Goal: Task Accomplishment & Management: Use online tool/utility

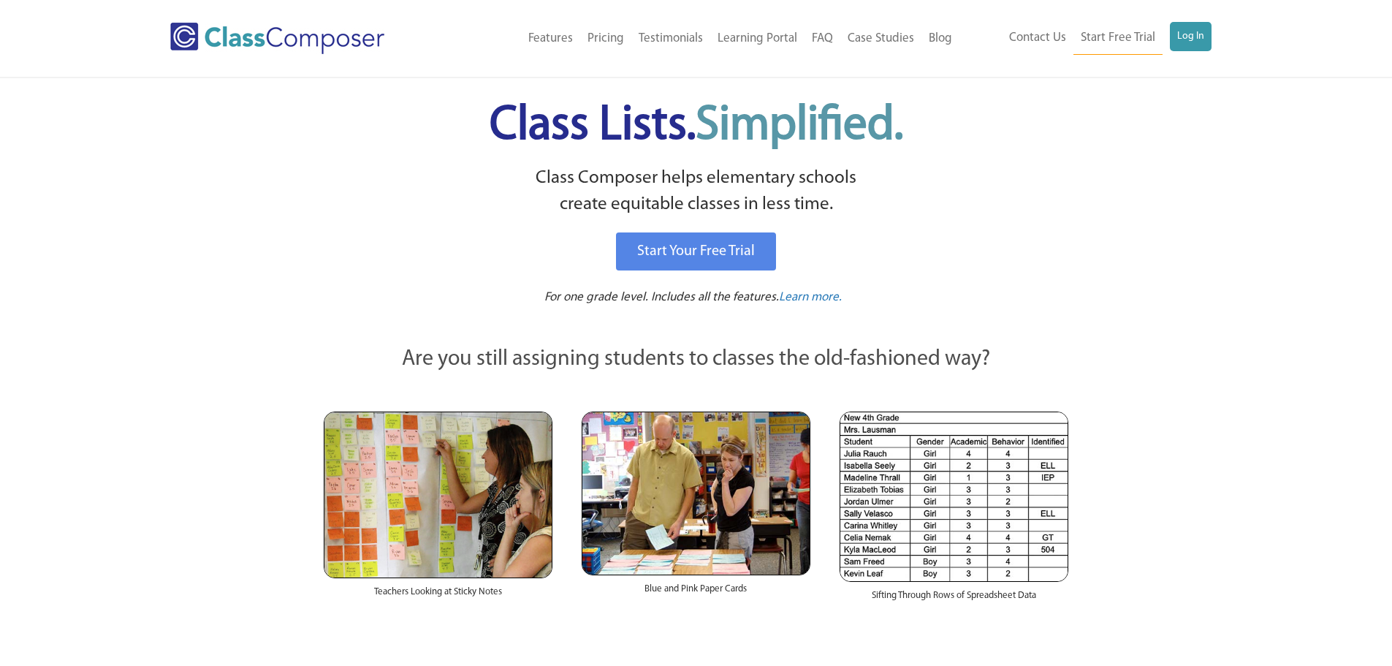
click at [1198, 20] on div "Menu Home Old Features Pricing Testimonials Learning Portal FAQ Case Studies Bl…" at bounding box center [696, 38] width 1052 height 77
click at [1201, 34] on link "Log In" at bounding box center [1191, 36] width 42 height 29
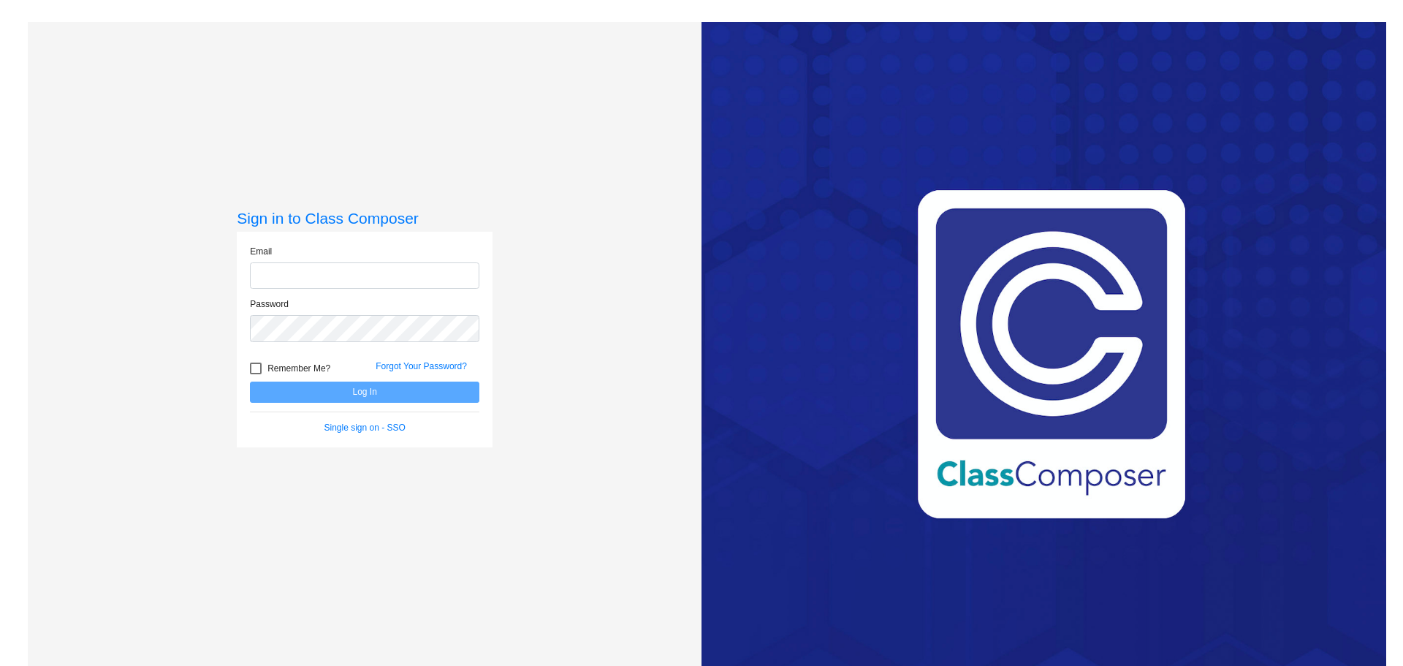
click at [384, 260] on div "Email" at bounding box center [364, 267] width 229 height 45
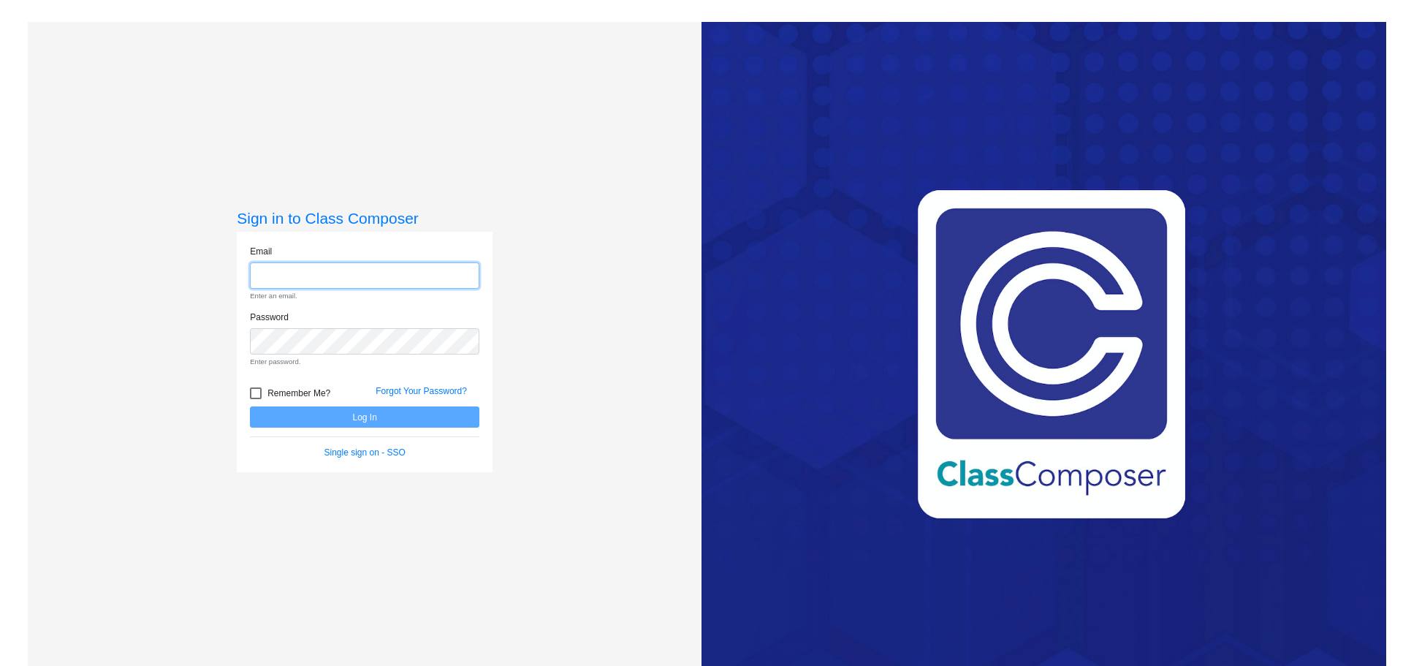
drag, startPoint x: 384, startPoint y: 264, endPoint x: 384, endPoint y: 272, distance: 8.0
click at [384, 264] on input "email" at bounding box center [364, 275] width 229 height 27
type input "lyona@cforks.org"
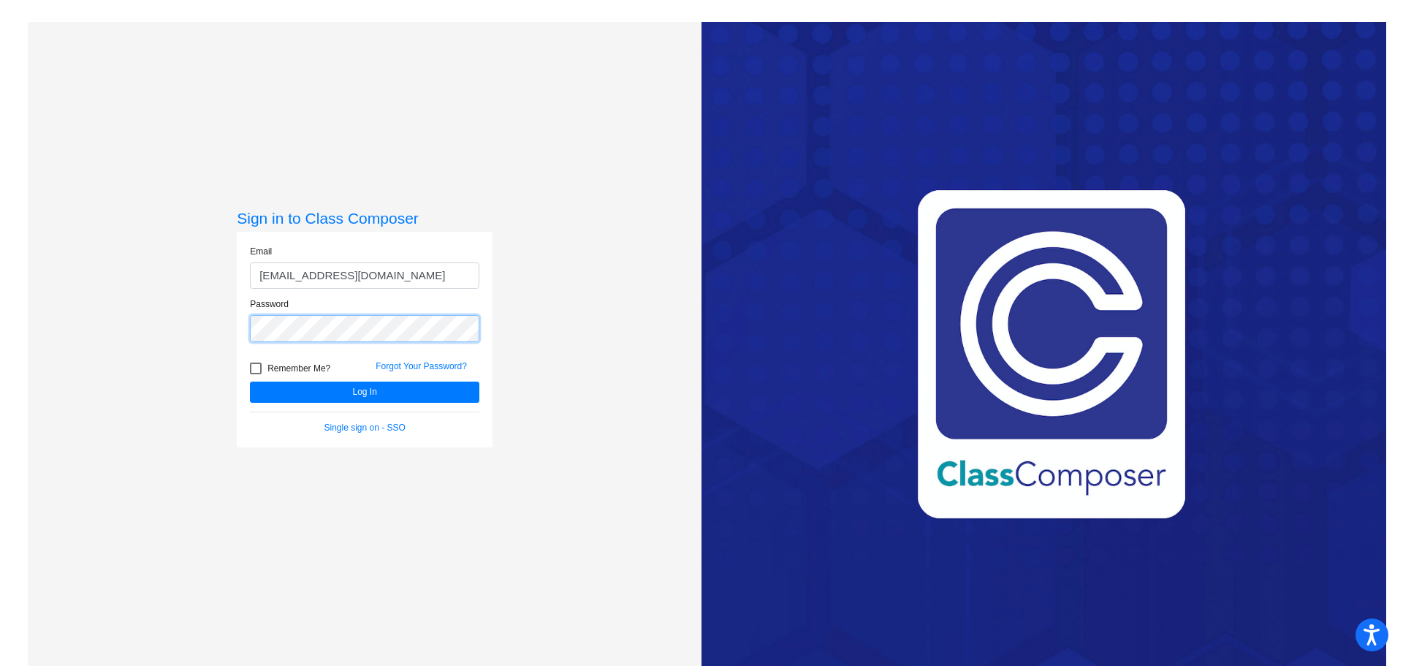
click at [250, 381] on button "Log In" at bounding box center [364, 391] width 229 height 21
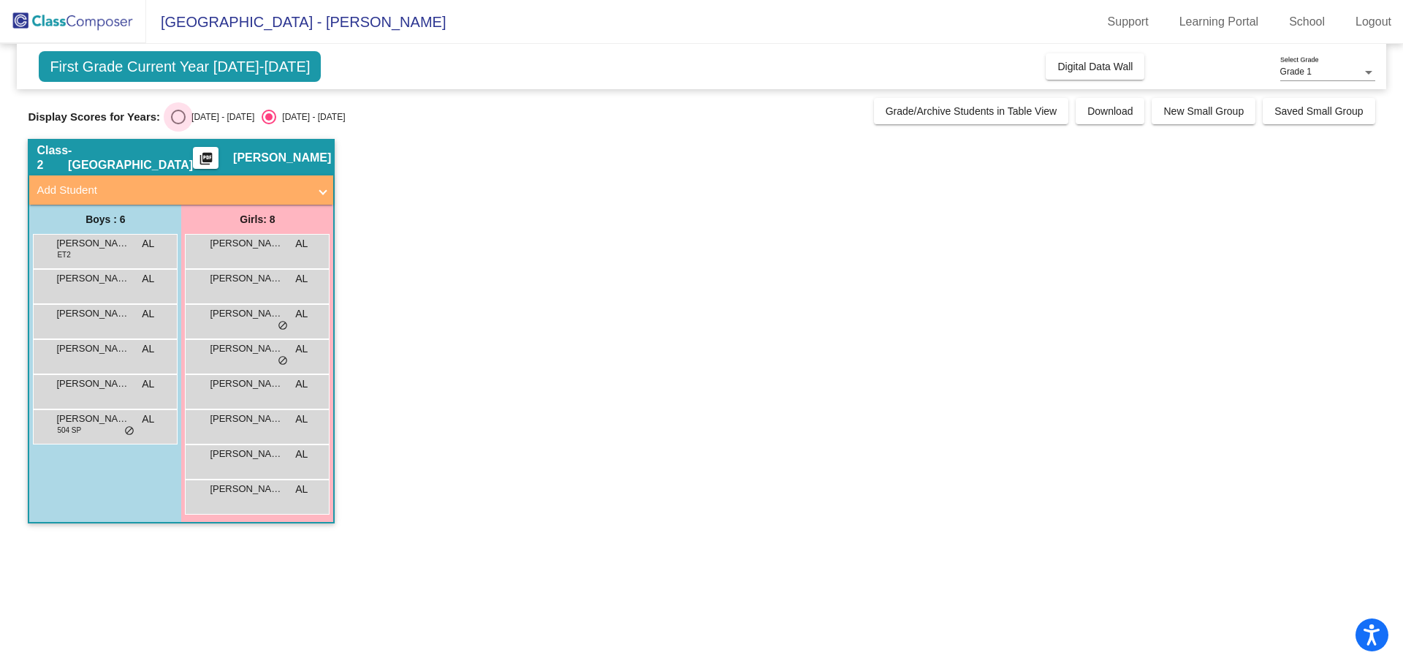
click at [191, 117] on div "2024 - 2025" at bounding box center [220, 116] width 69 height 13
click at [178, 124] on input "2024 - 2025" at bounding box center [178, 124] width 1 height 1
radio input "true"
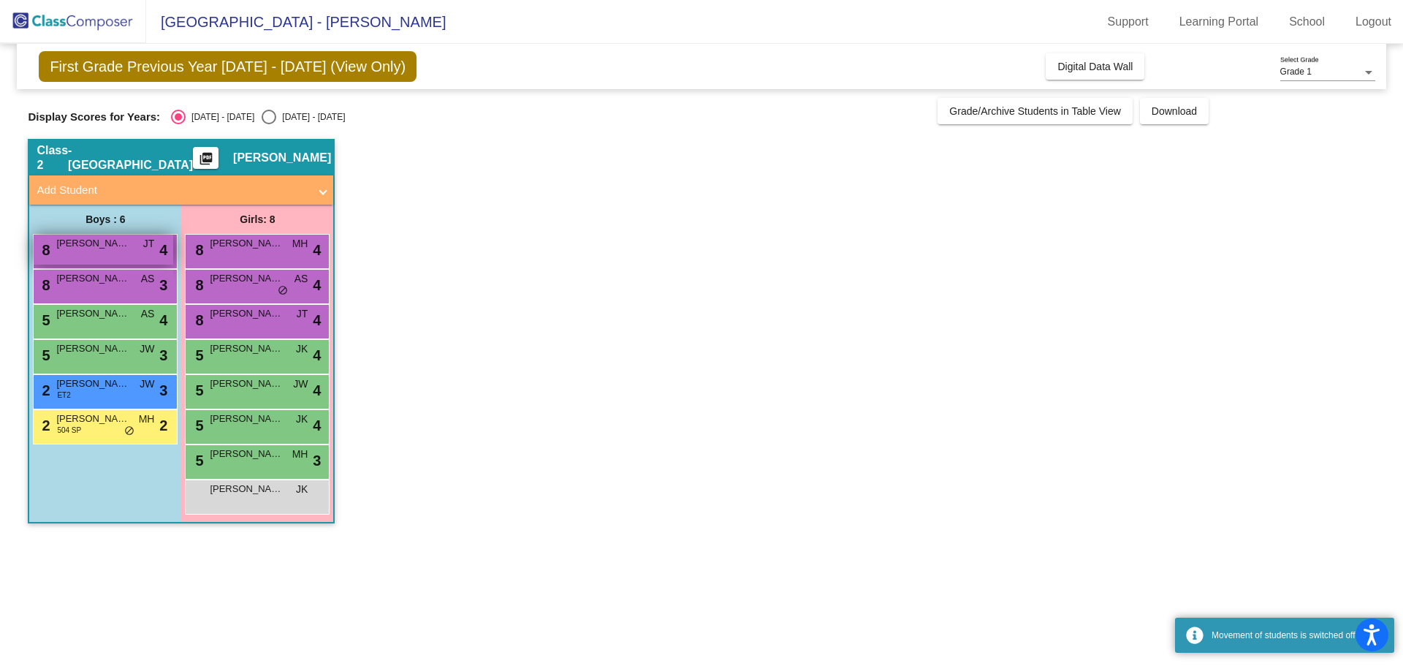
click at [127, 248] on span "Liam Conklin" at bounding box center [92, 243] width 73 height 15
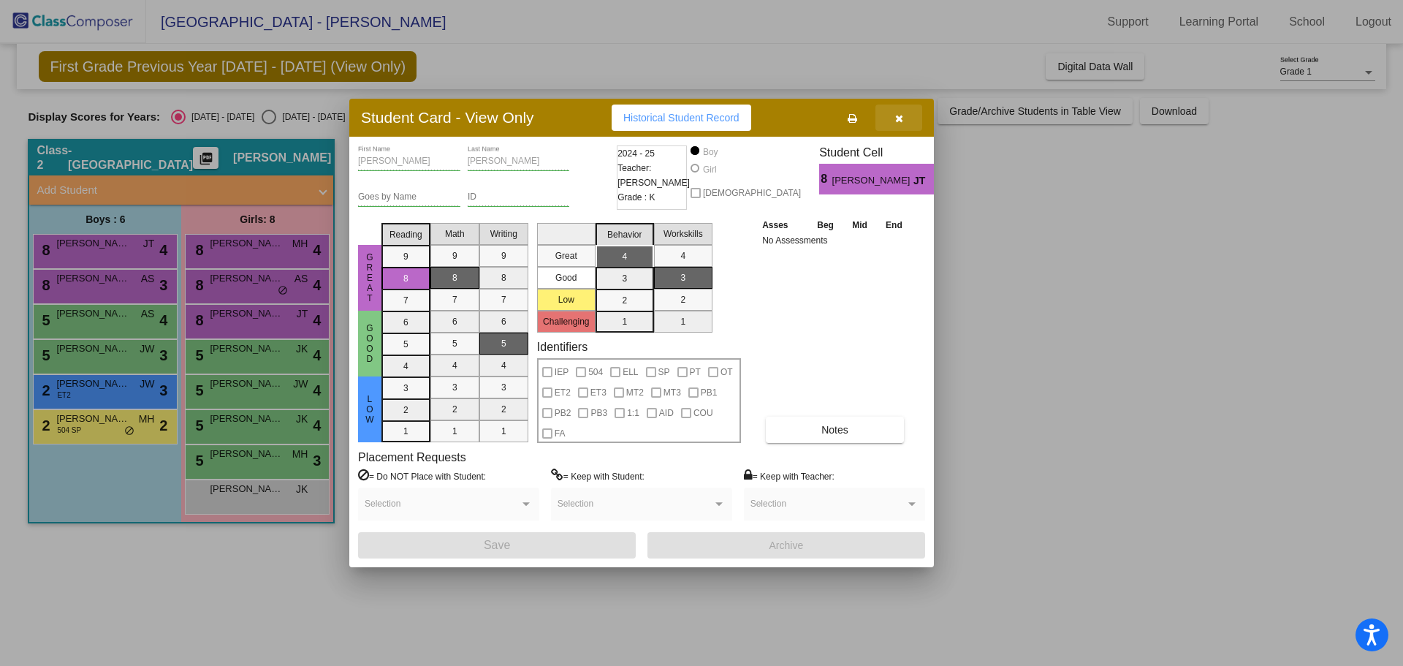
click at [915, 111] on button "button" at bounding box center [898, 117] width 47 height 26
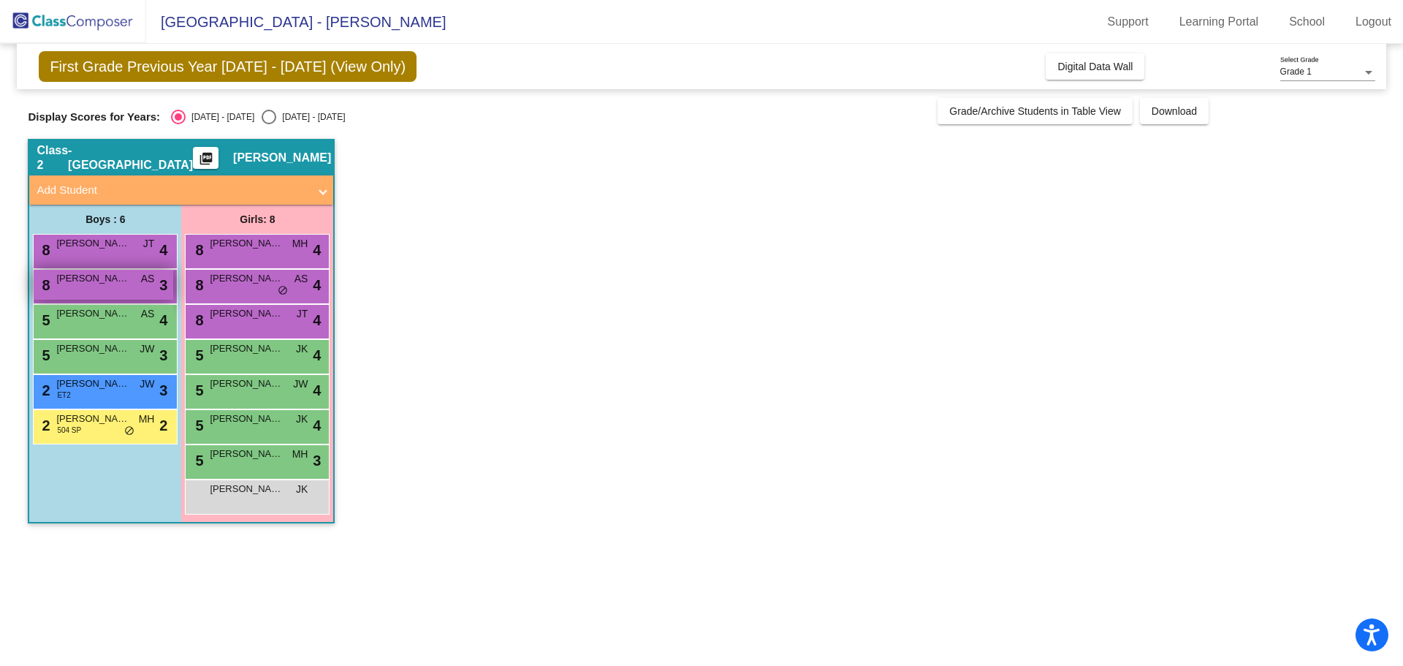
click at [118, 287] on div "8 Gunnar Christian AS lock do_not_disturb_alt 3" at bounding box center [104, 285] width 140 height 30
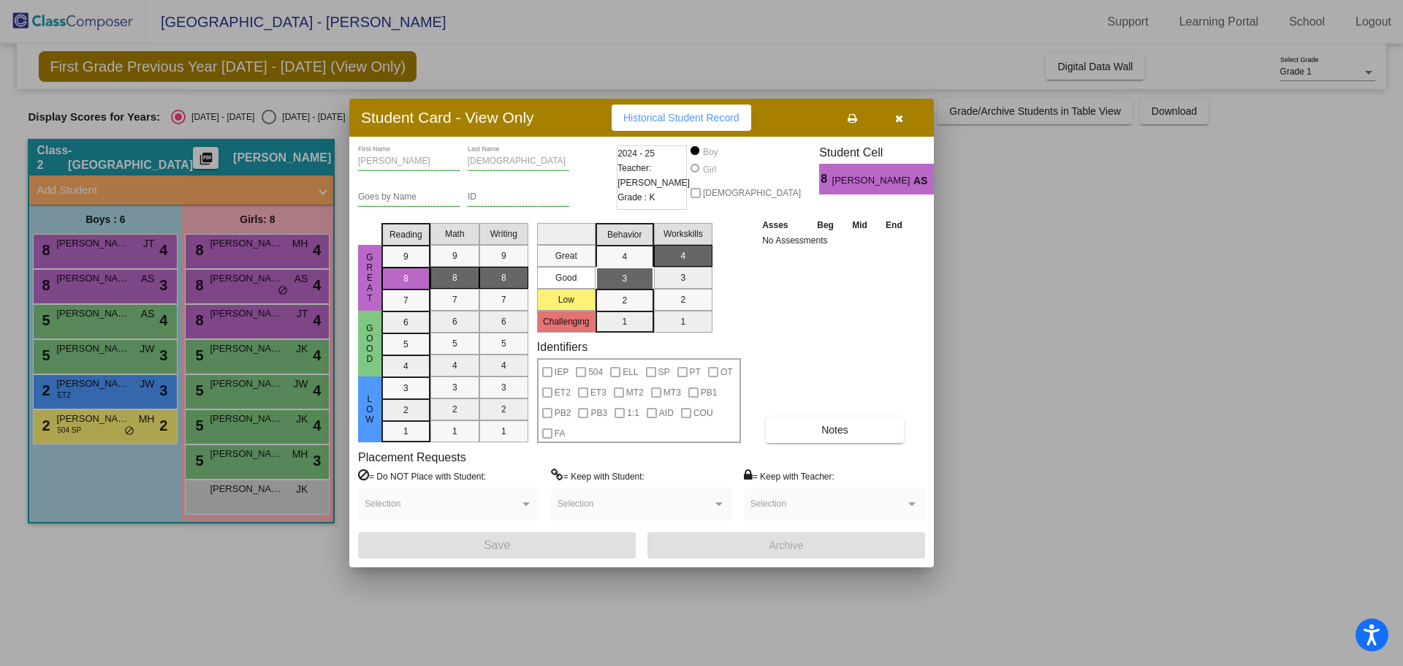
click at [905, 121] on button "button" at bounding box center [898, 117] width 47 height 26
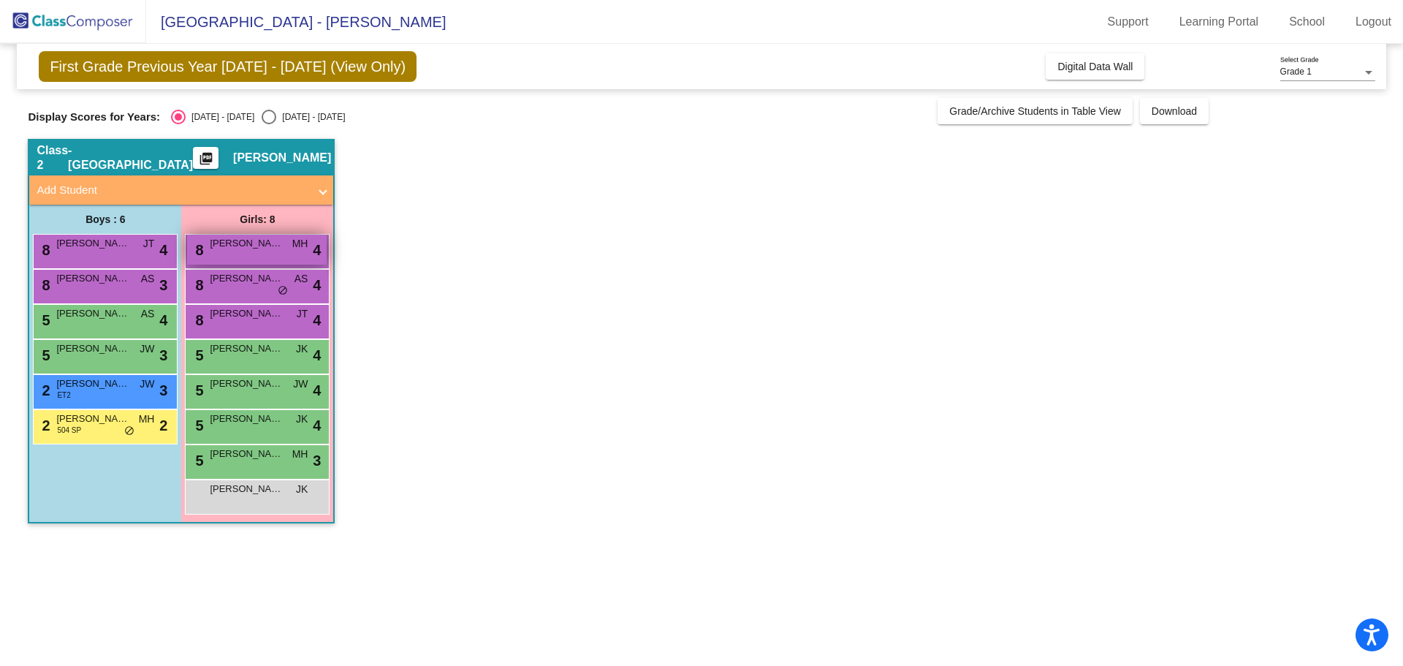
click at [246, 248] on span "CLARE BATTY" at bounding box center [246, 243] width 73 height 15
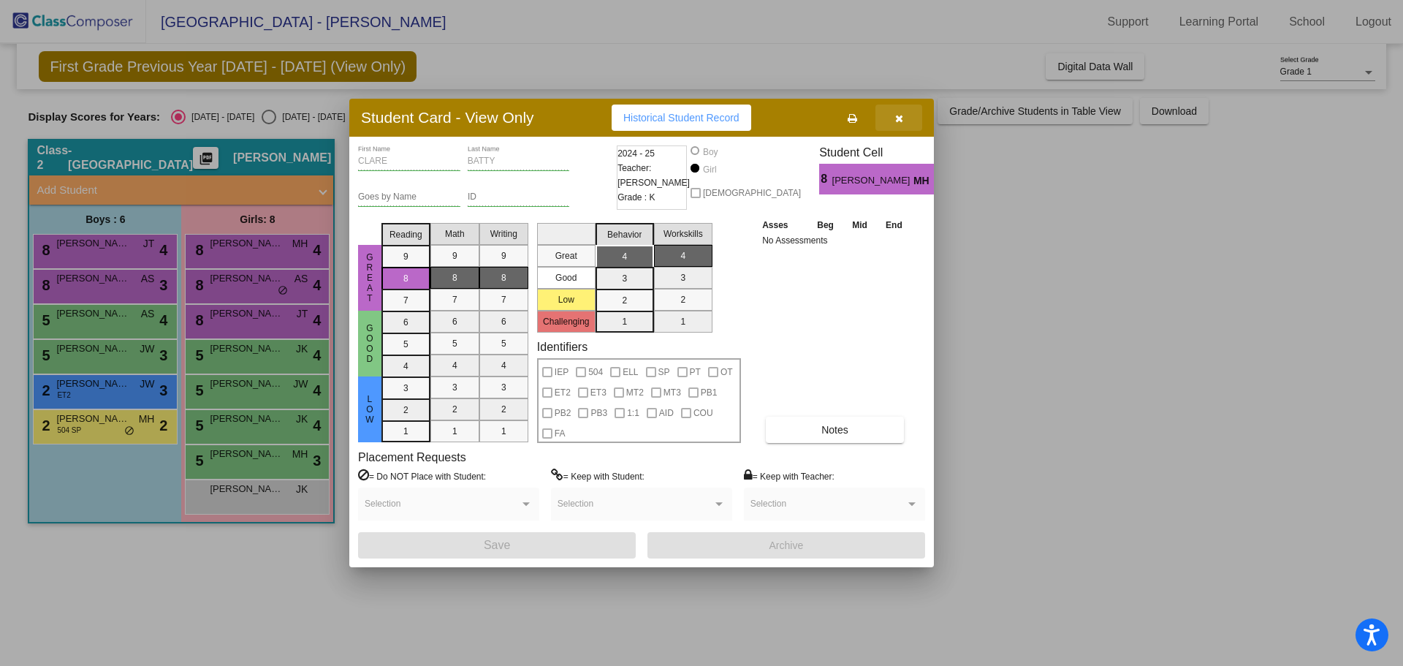
click at [895, 118] on icon "button" at bounding box center [899, 118] width 8 height 10
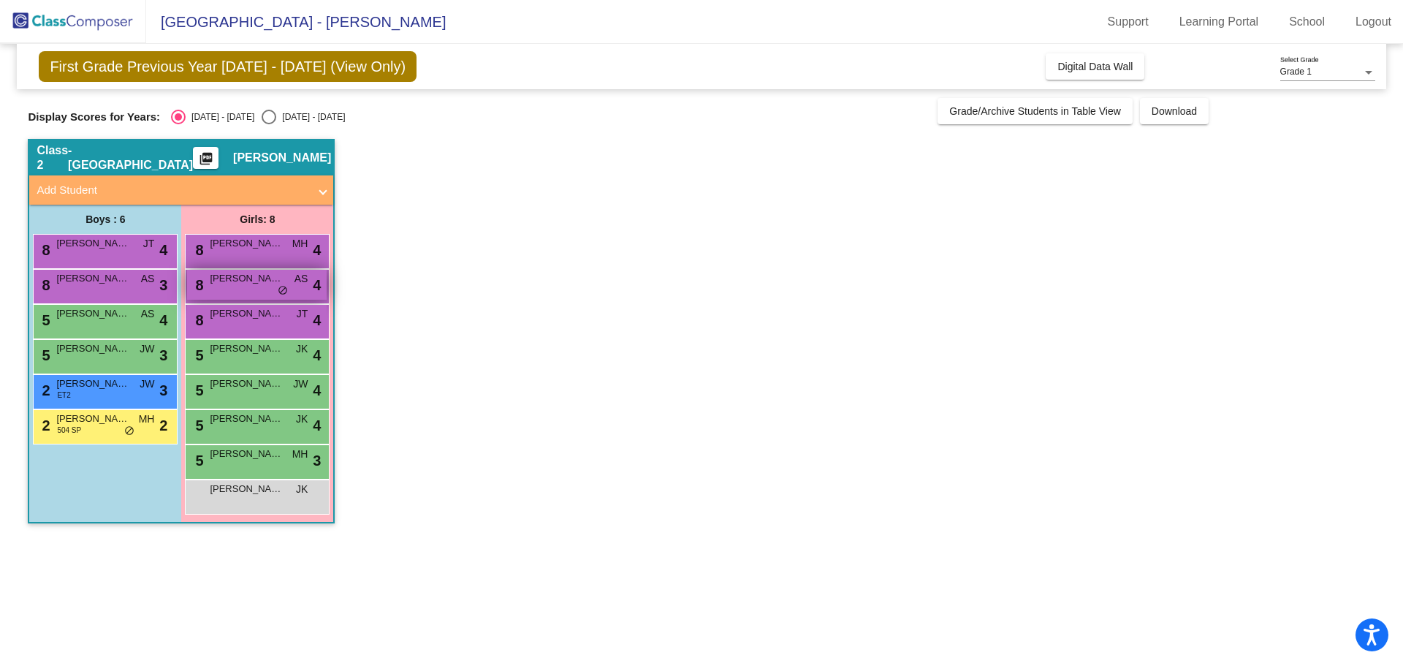
click at [282, 289] on span "do_not_disturb_alt" at bounding box center [283, 291] width 10 height 12
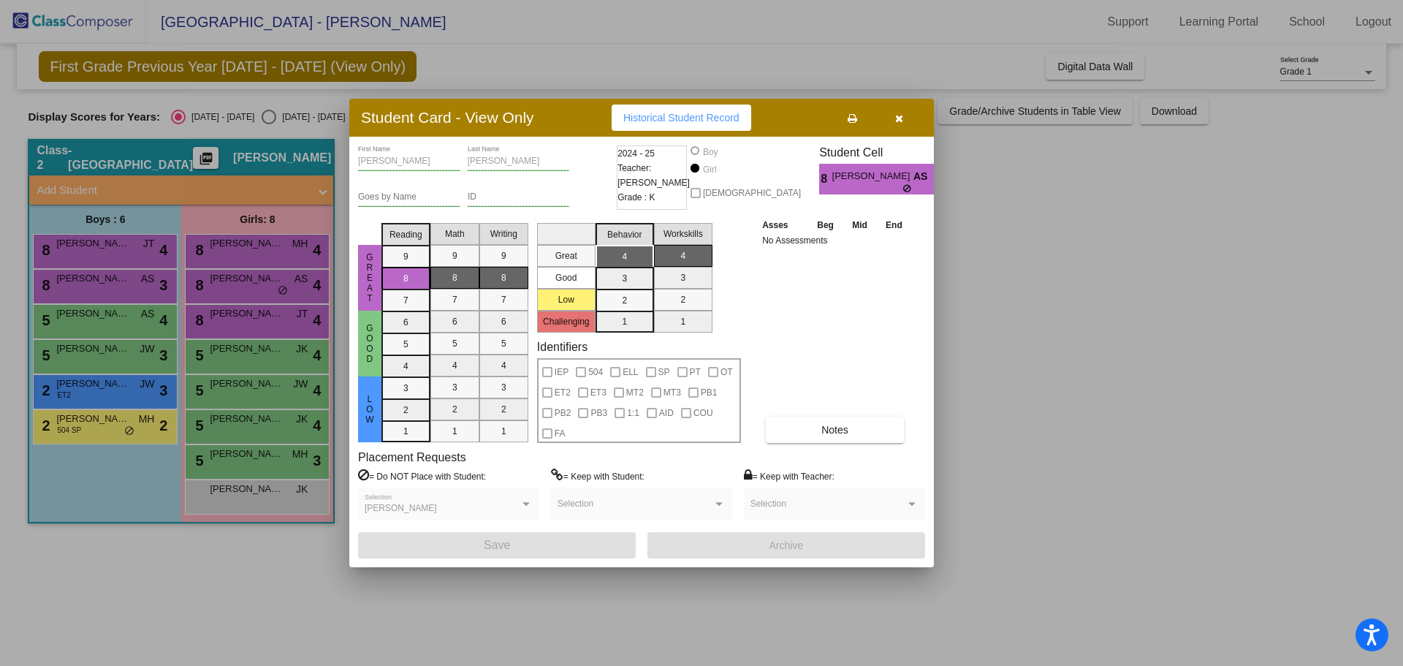
click at [901, 113] on icon "button" at bounding box center [899, 118] width 8 height 10
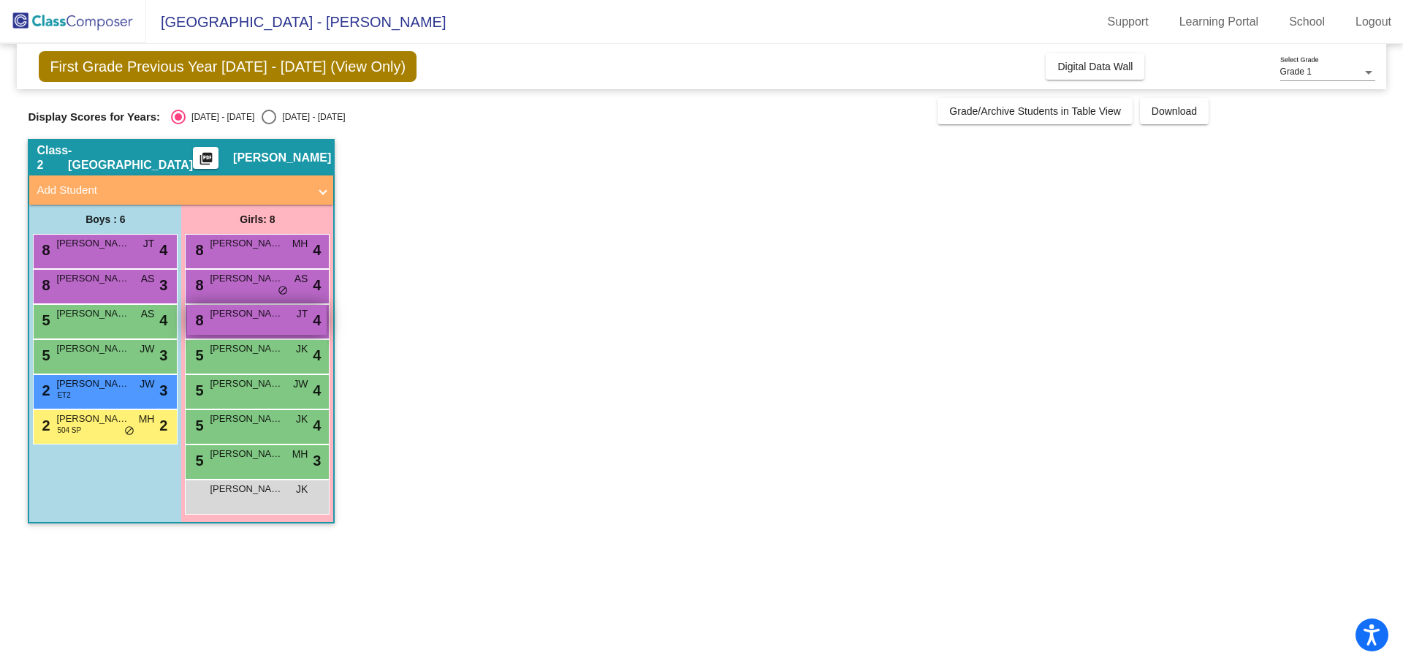
click at [214, 322] on div "8 Lily Morris JT lock do_not_disturb_alt 4" at bounding box center [257, 320] width 140 height 30
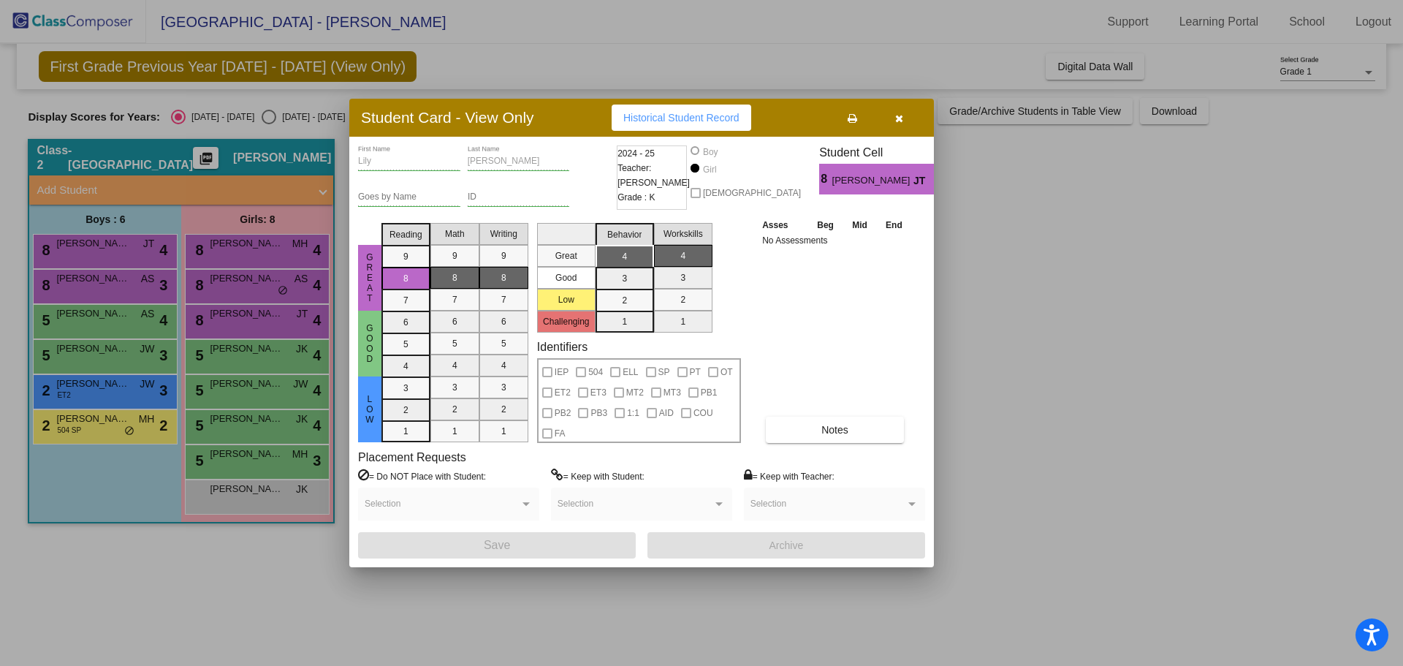
click at [899, 122] on icon "button" at bounding box center [899, 118] width 8 height 10
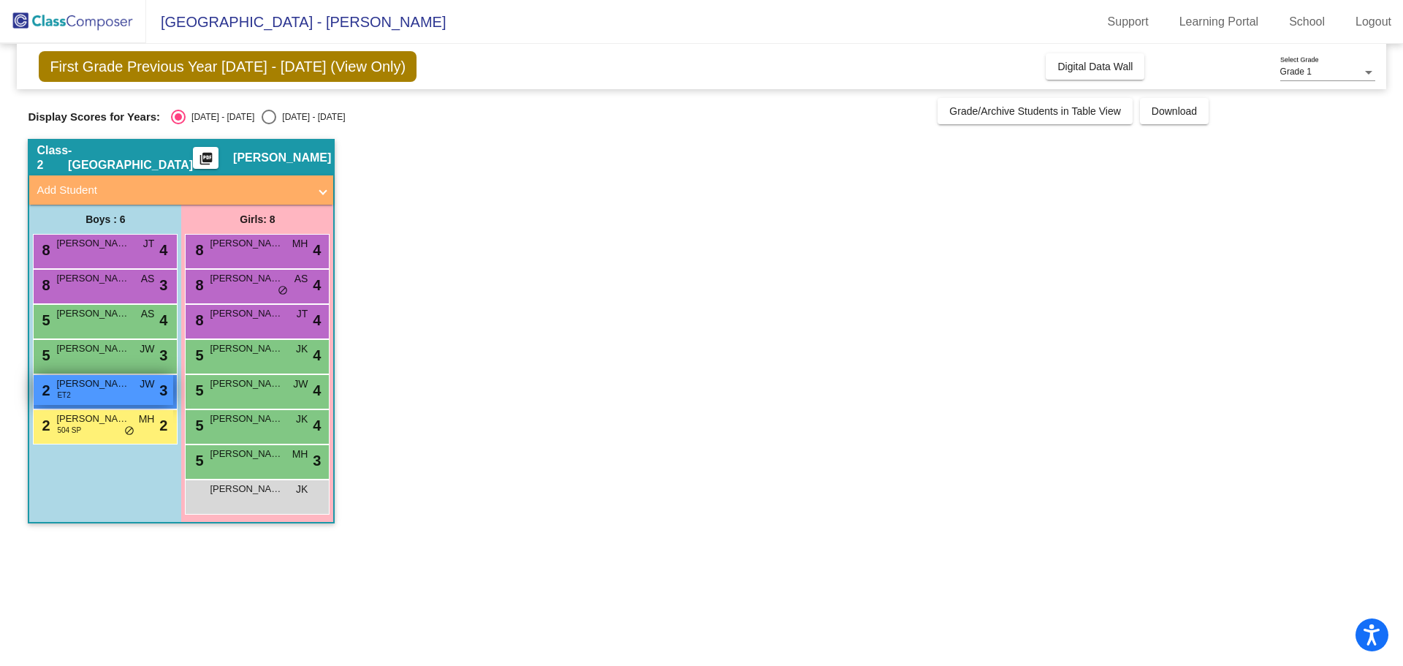
click at [88, 389] on span "CORBIN KING" at bounding box center [92, 383] width 73 height 15
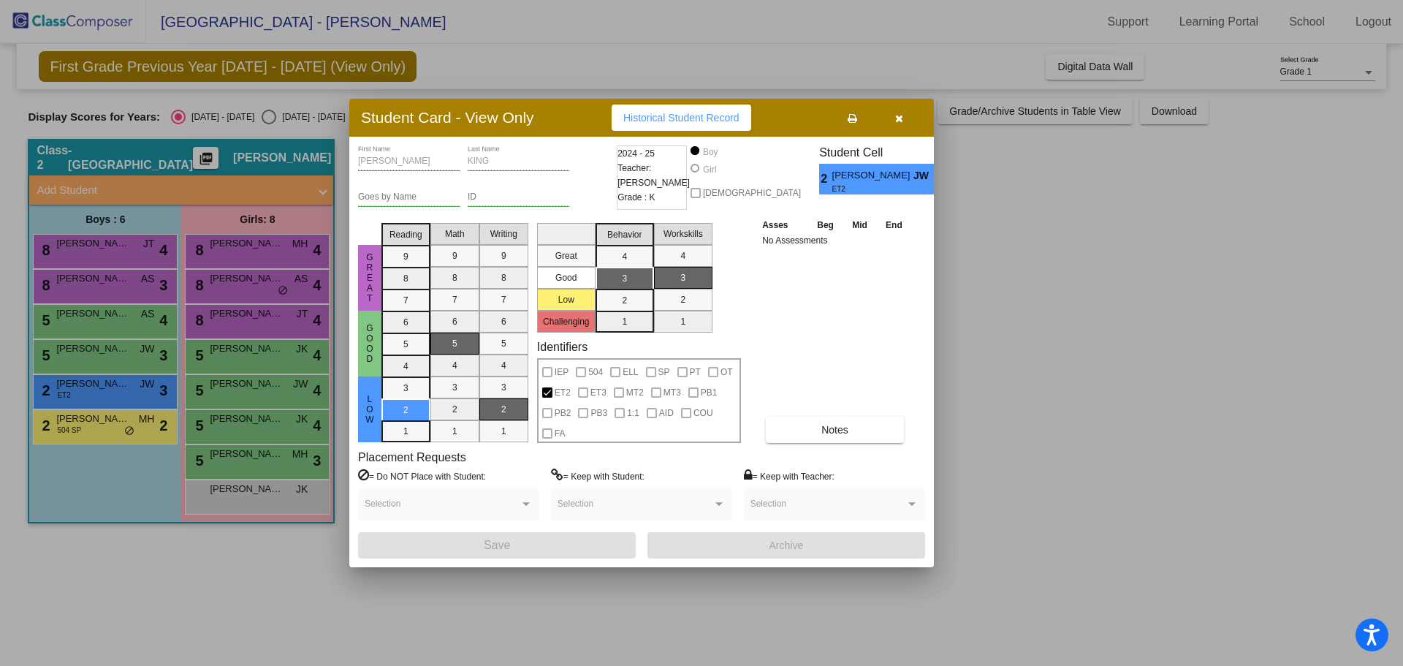
click at [901, 117] on icon "button" at bounding box center [899, 118] width 8 height 10
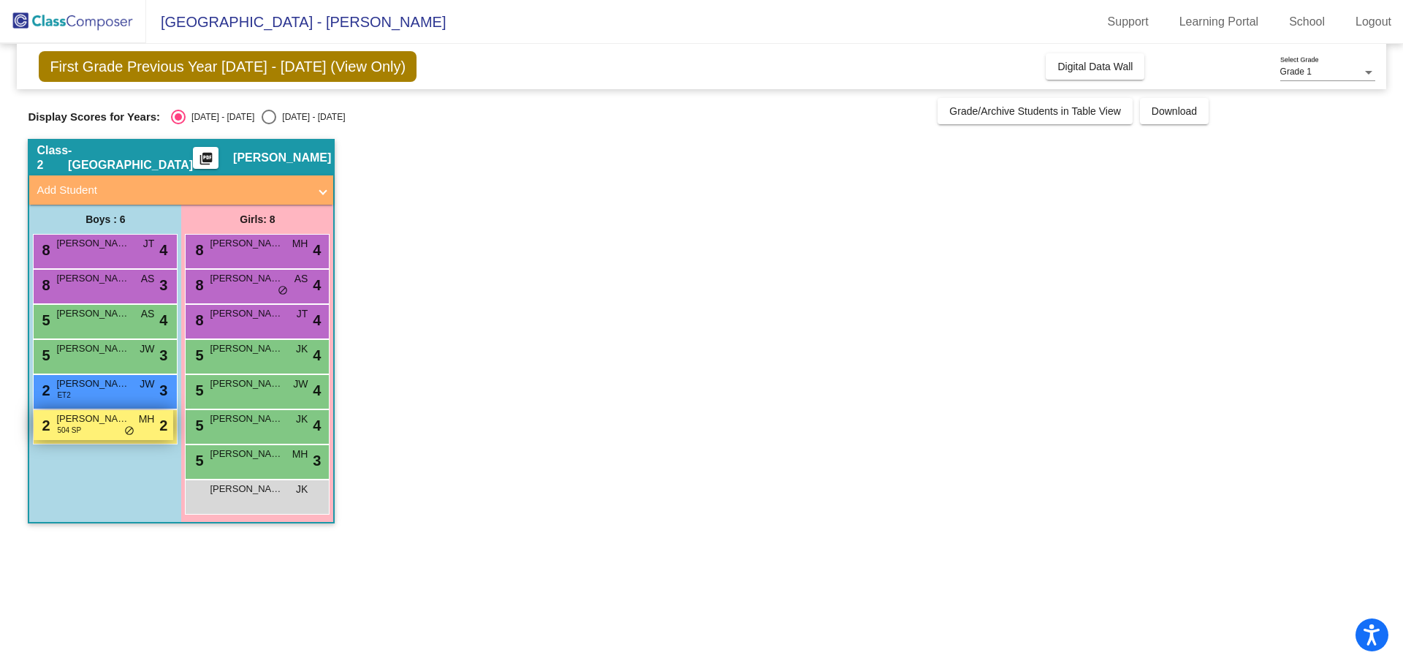
click at [66, 417] on span "SAWYER DENTON" at bounding box center [92, 418] width 73 height 15
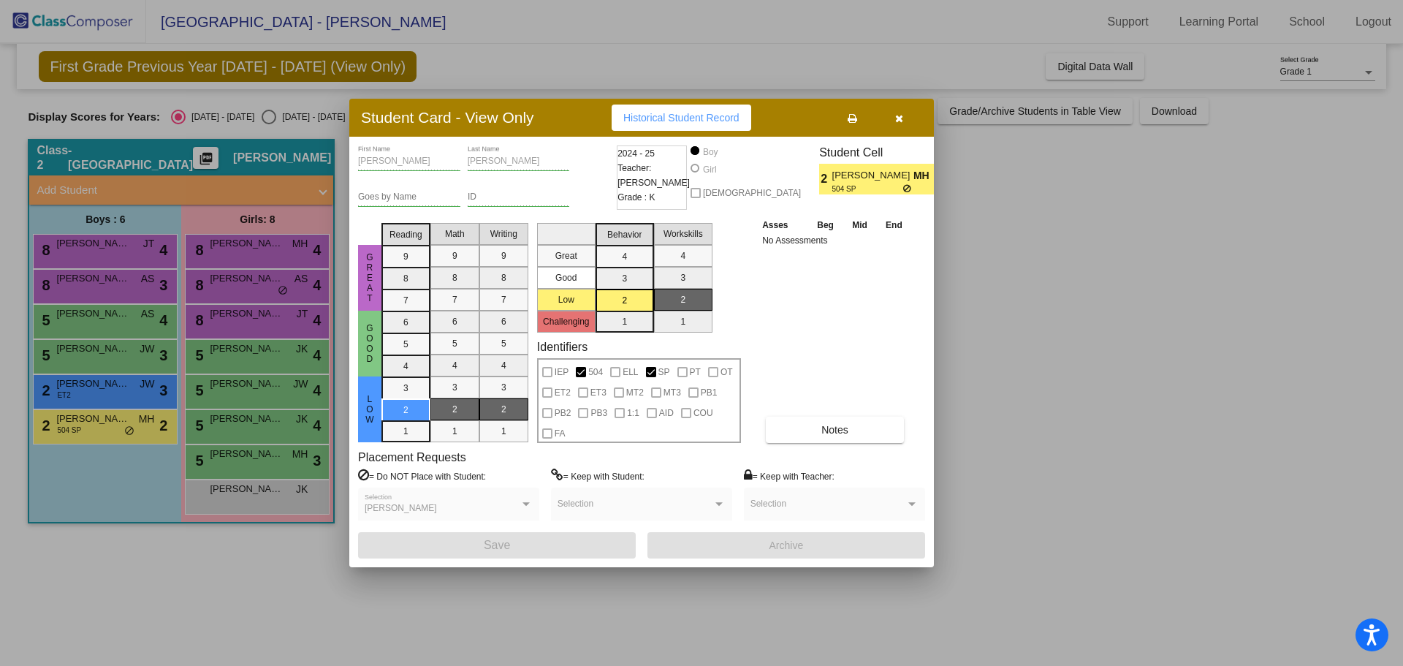
click at [891, 116] on button "button" at bounding box center [898, 117] width 47 height 26
